Goal: Task Accomplishment & Management: Use online tool/utility

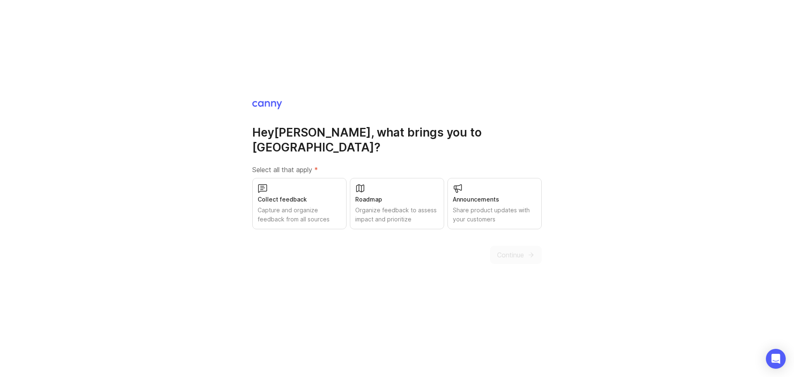
click at [298, 196] on div "Collect feedback" at bounding box center [300, 199] width 84 height 9
click at [505, 250] on span "Continue" at bounding box center [510, 255] width 27 height 10
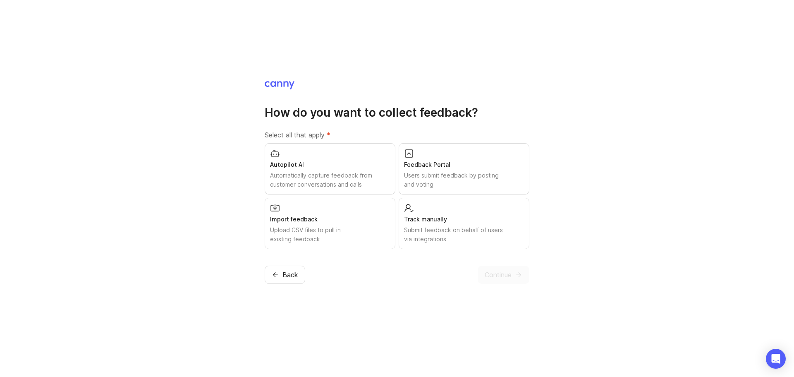
click at [322, 168] on div "Autopilot AI" at bounding box center [330, 164] width 120 height 9
click at [506, 271] on span "Continue" at bounding box center [498, 275] width 27 height 10
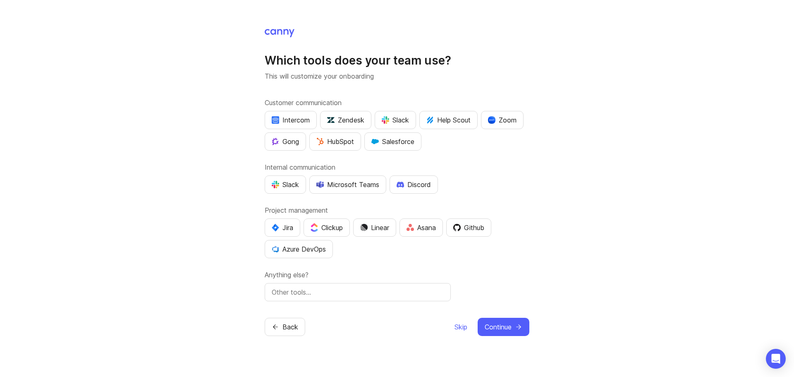
click at [462, 326] on span "Skip" at bounding box center [461, 327] width 13 height 10
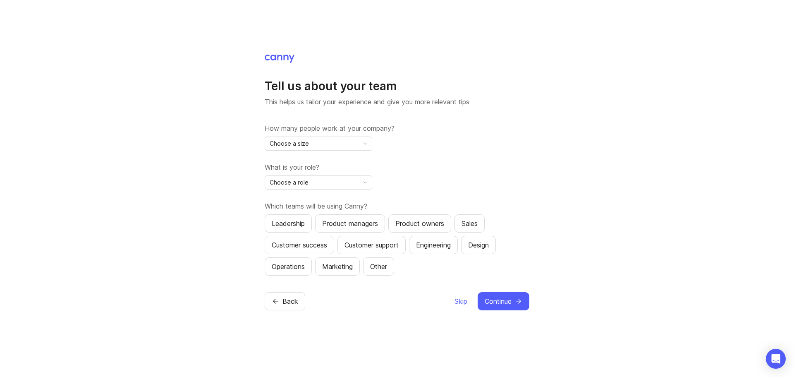
click at [460, 300] on span "Skip" at bounding box center [461, 301] width 13 height 10
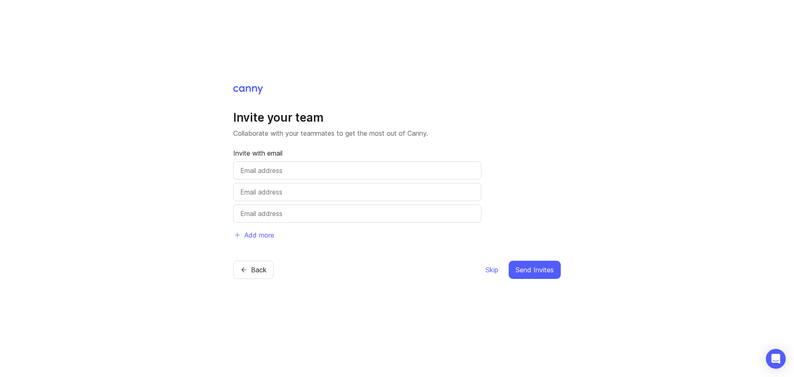
click at [489, 269] on span "Skip" at bounding box center [492, 270] width 13 height 10
click at [490, 269] on span "Skip" at bounding box center [492, 270] width 13 height 10
